Goal: Task Accomplishment & Management: Use online tool/utility

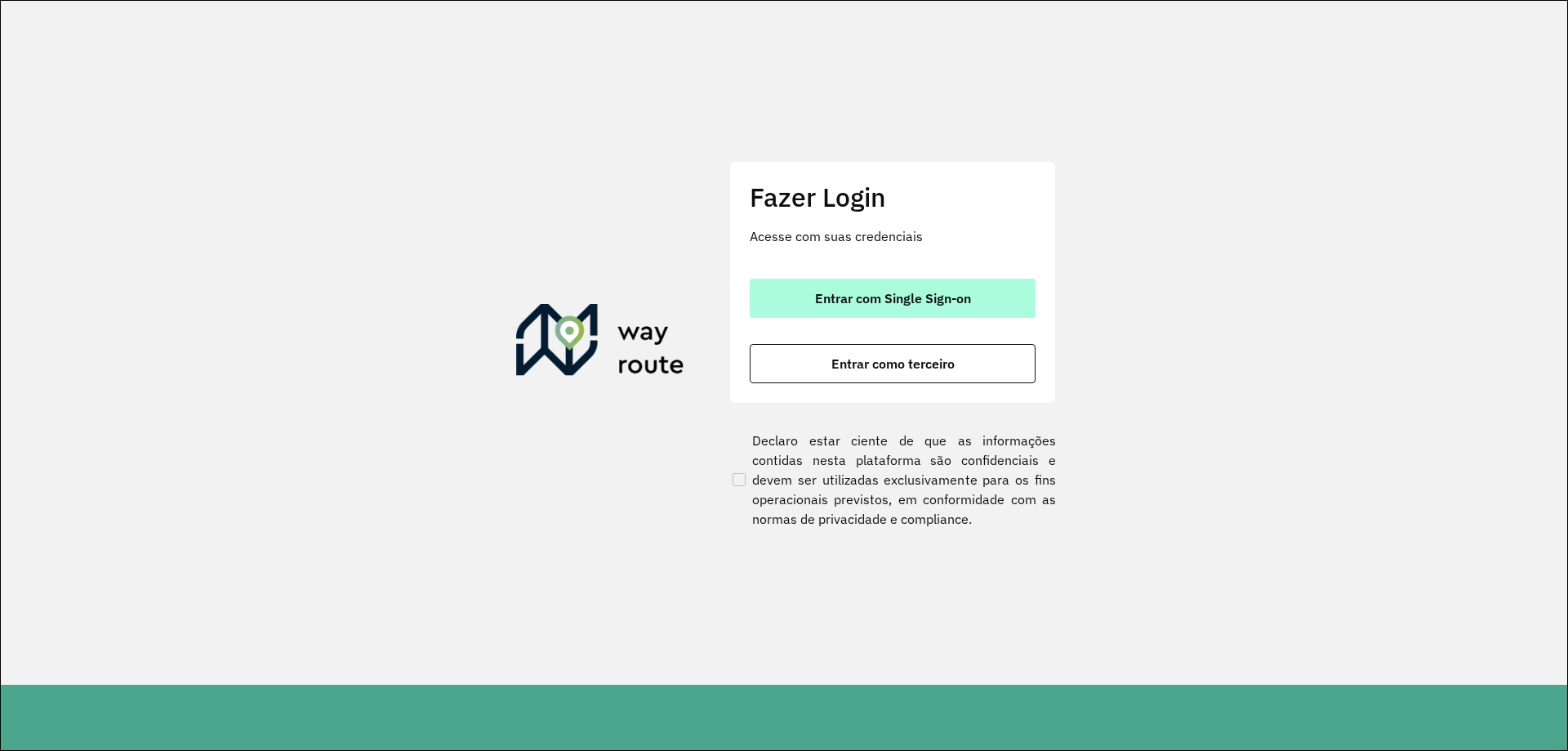
click at [946, 293] on span "Entrar com Single Sign-on" at bounding box center [893, 298] width 156 height 13
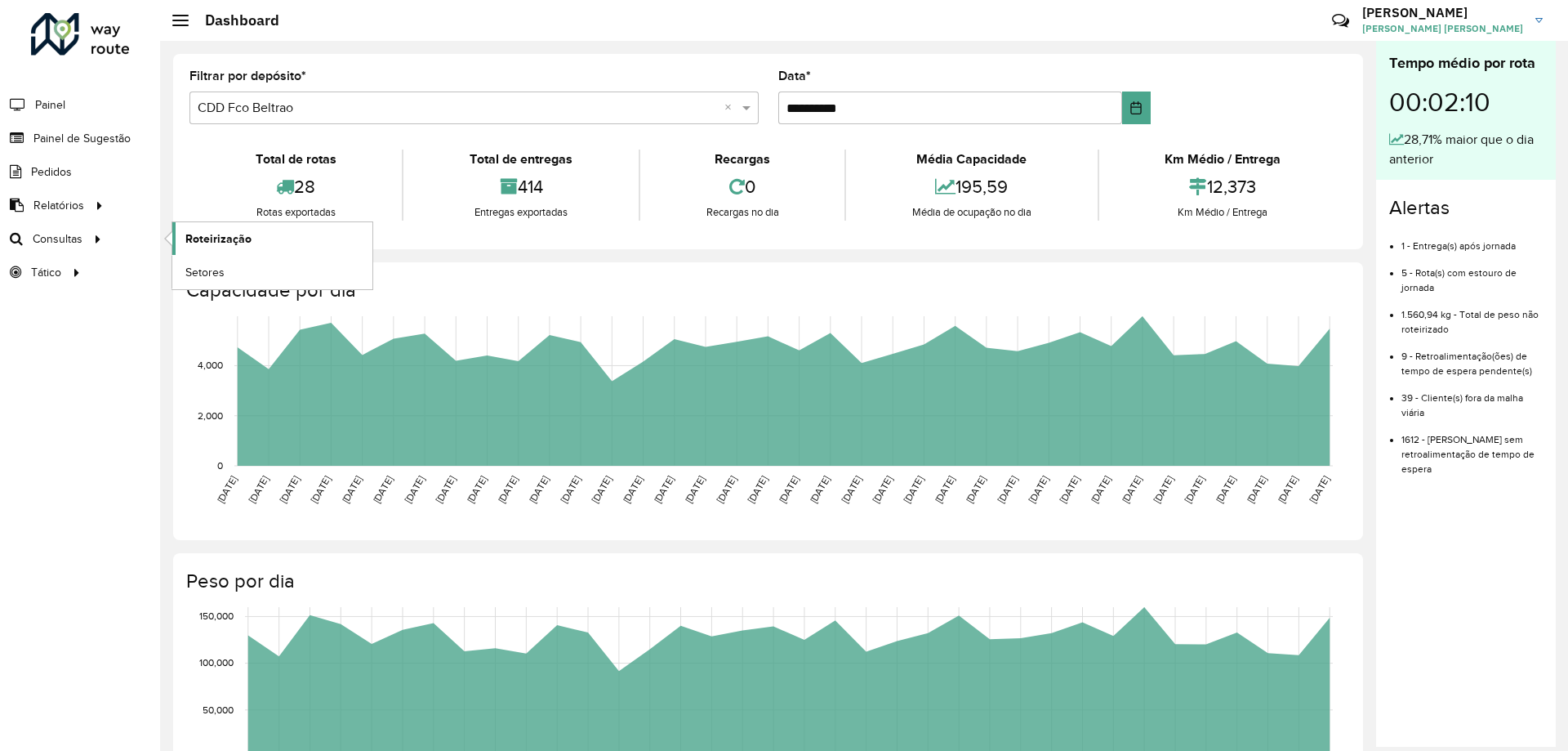
click at [286, 230] on link "Roteirização" at bounding box center [272, 239] width 200 height 33
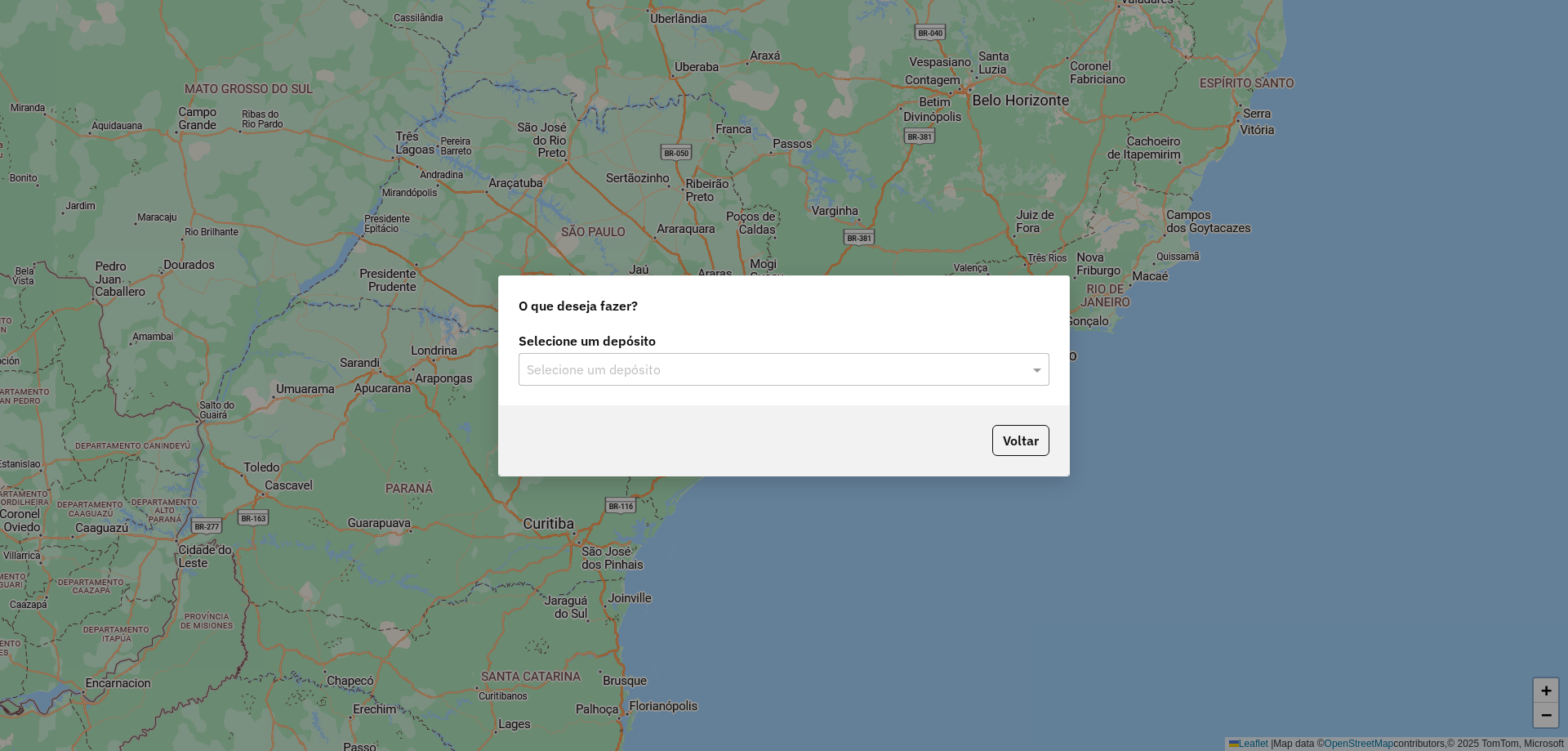
click at [765, 348] on label "Selecione um depósito" at bounding box center [784, 340] width 531 height 20
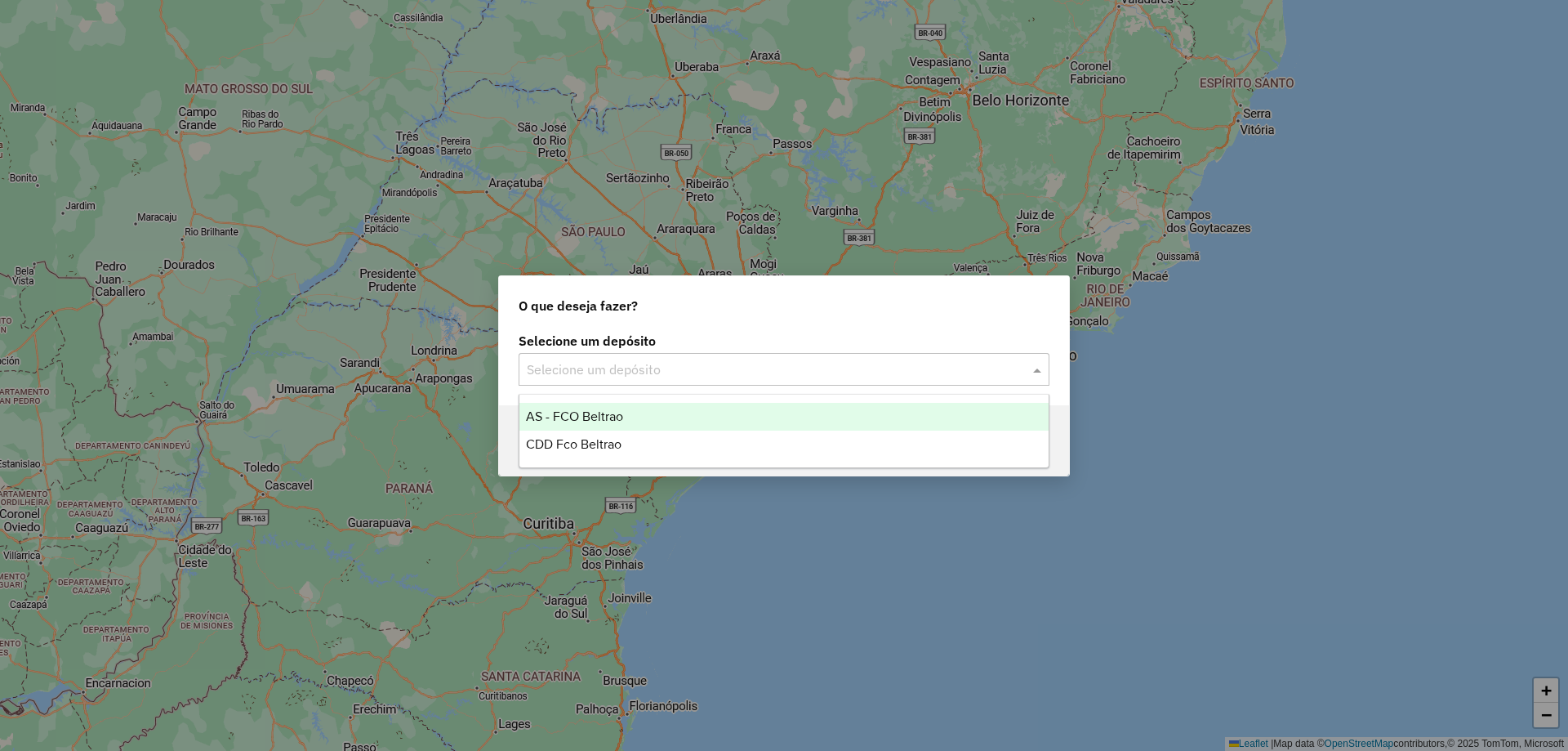
click at [762, 364] on input "text" at bounding box center [767, 370] width 482 height 20
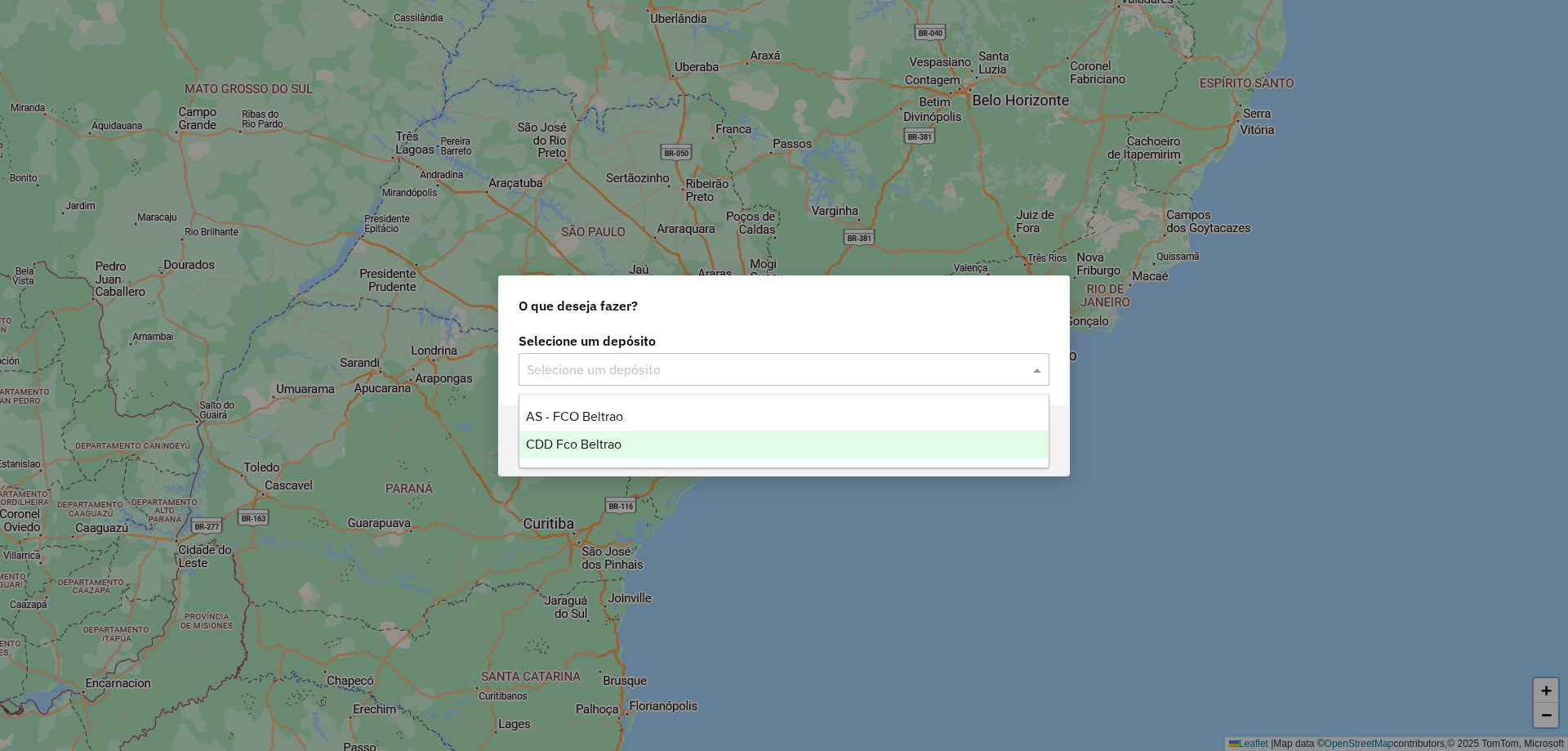
click at [605, 447] on span "CDD Fco Beltrao" at bounding box center [574, 445] width 95 height 14
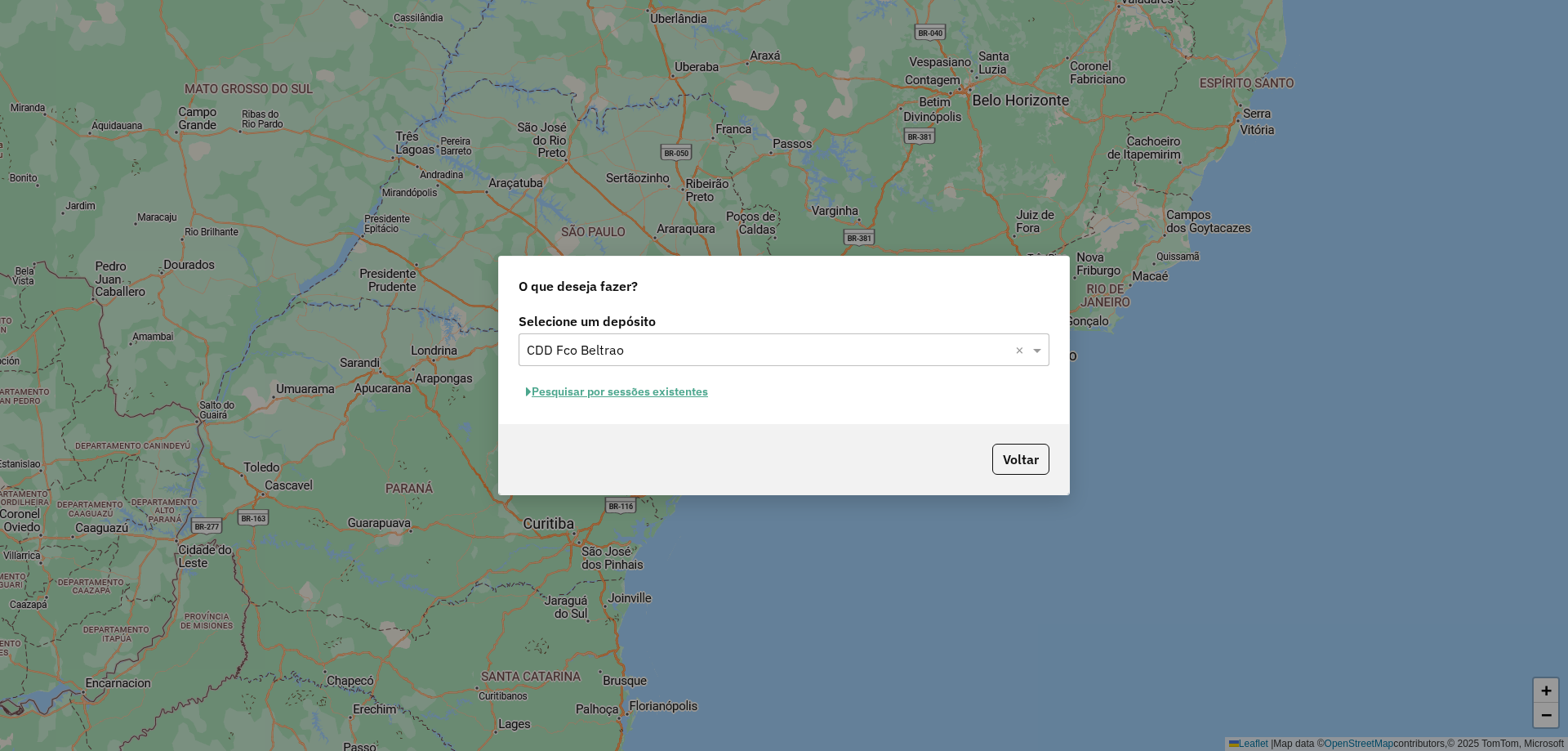
click at [612, 393] on button "Pesquisar por sessões existentes" at bounding box center [617, 392] width 197 height 25
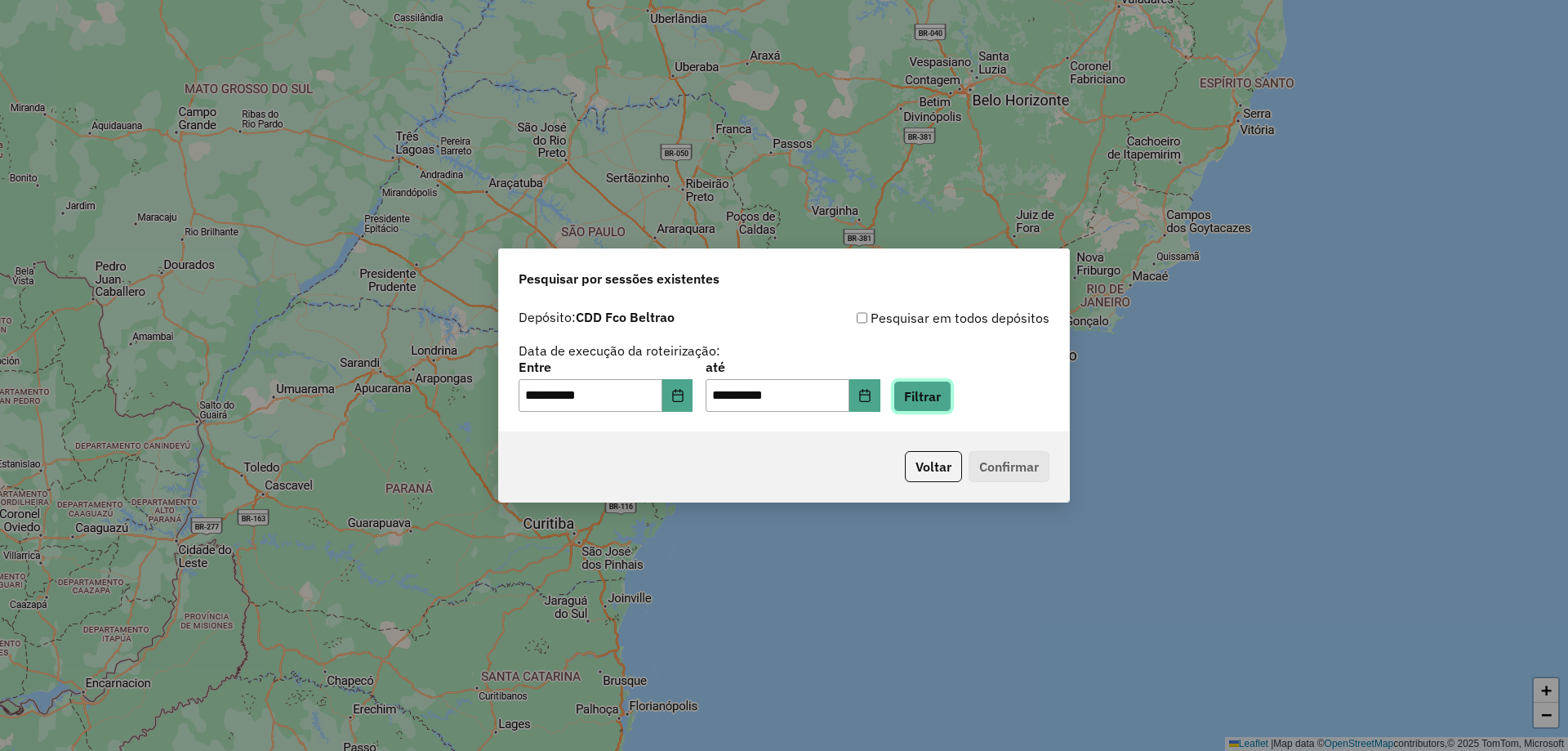
click at [944, 398] on button "Filtrar" at bounding box center [922, 397] width 58 height 31
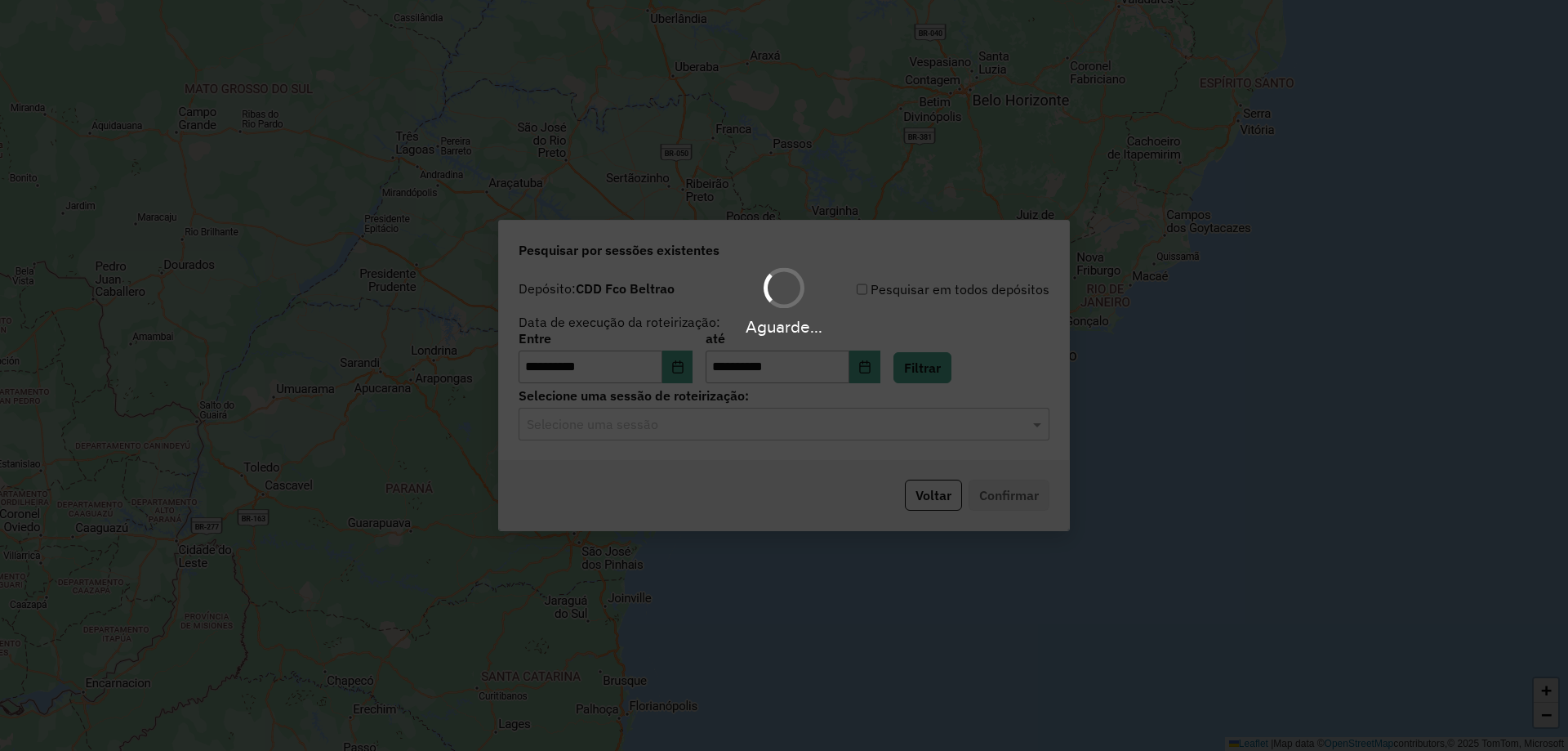
click at [740, 438] on hb-app "**********" at bounding box center [784, 375] width 1568 height 751
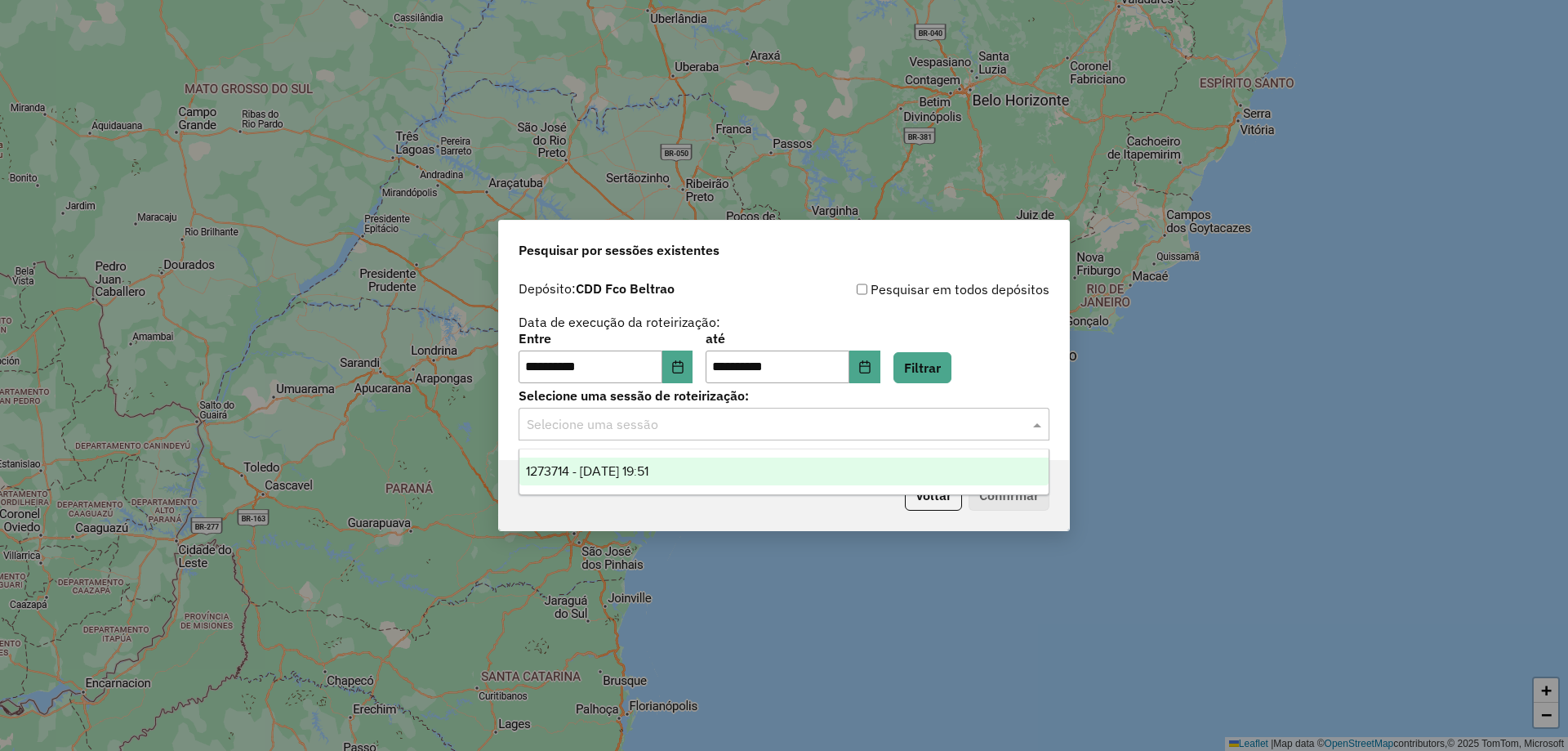
click at [729, 427] on input "text" at bounding box center [767, 425] width 482 height 20
click at [704, 469] on div "1273714 - 11/09/2025 19:51" at bounding box center [784, 471] width 529 height 28
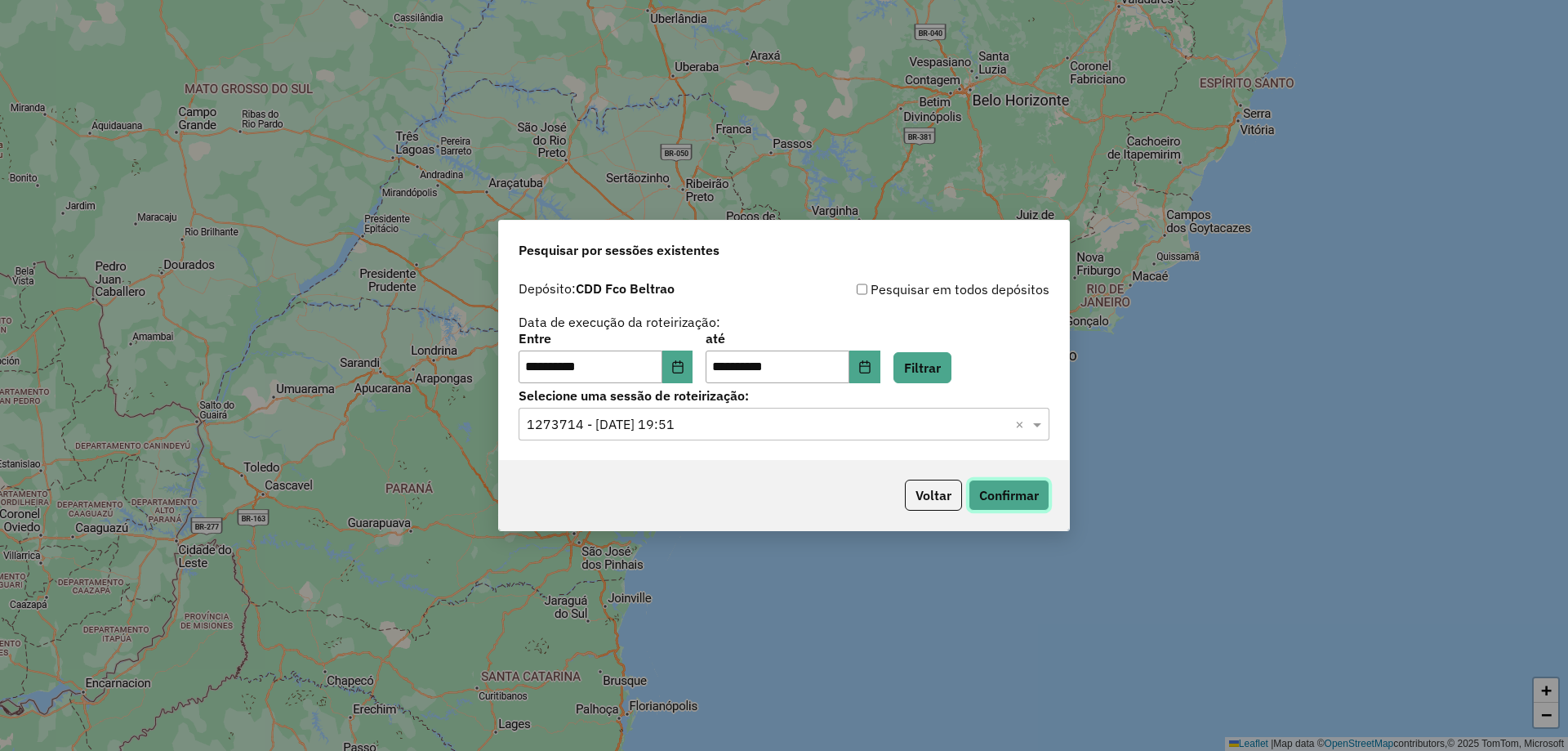
click at [987, 494] on button "Confirmar" at bounding box center [1008, 496] width 81 height 31
click at [1004, 497] on button "Confirmar" at bounding box center [1008, 496] width 81 height 31
